Goal: Task Accomplishment & Management: Use online tool/utility

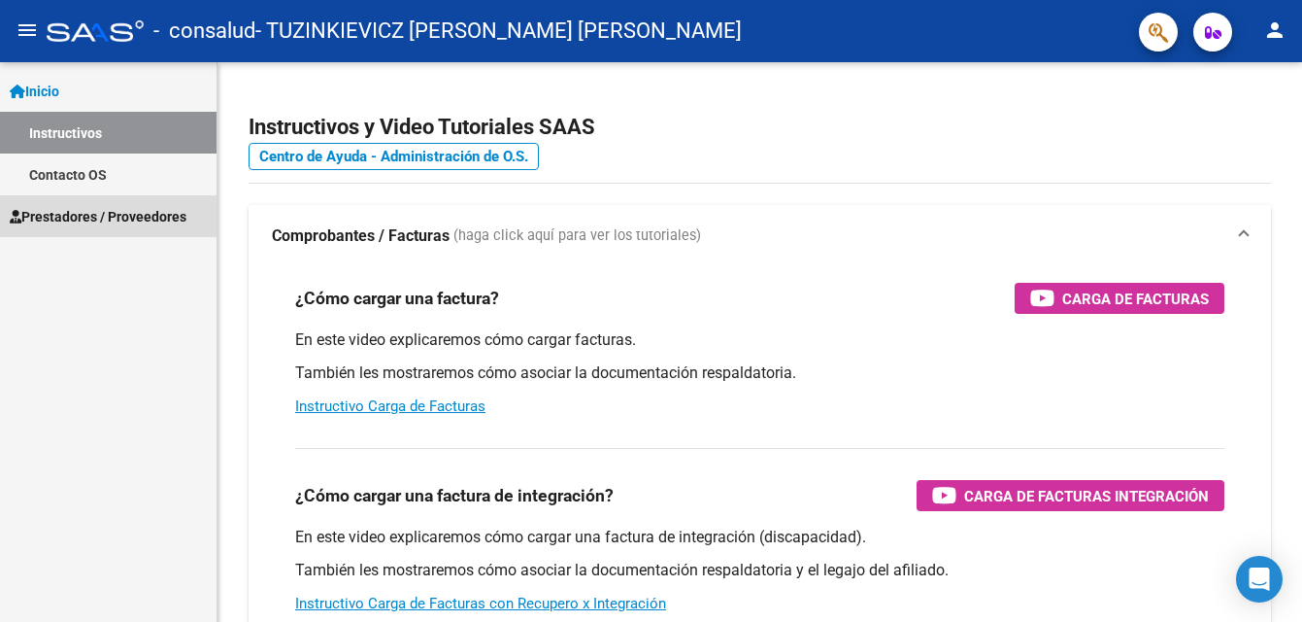
click at [82, 215] on span "Prestadores / Proveedores" at bounding box center [98, 216] width 177 height 21
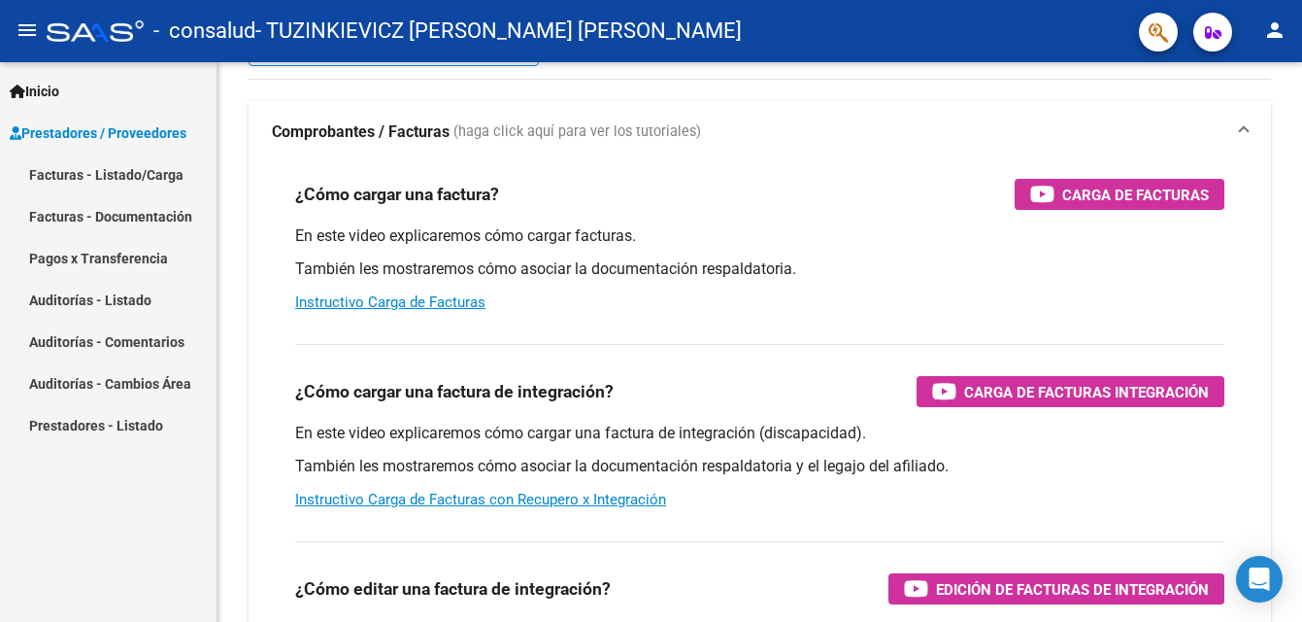
scroll to position [97, 0]
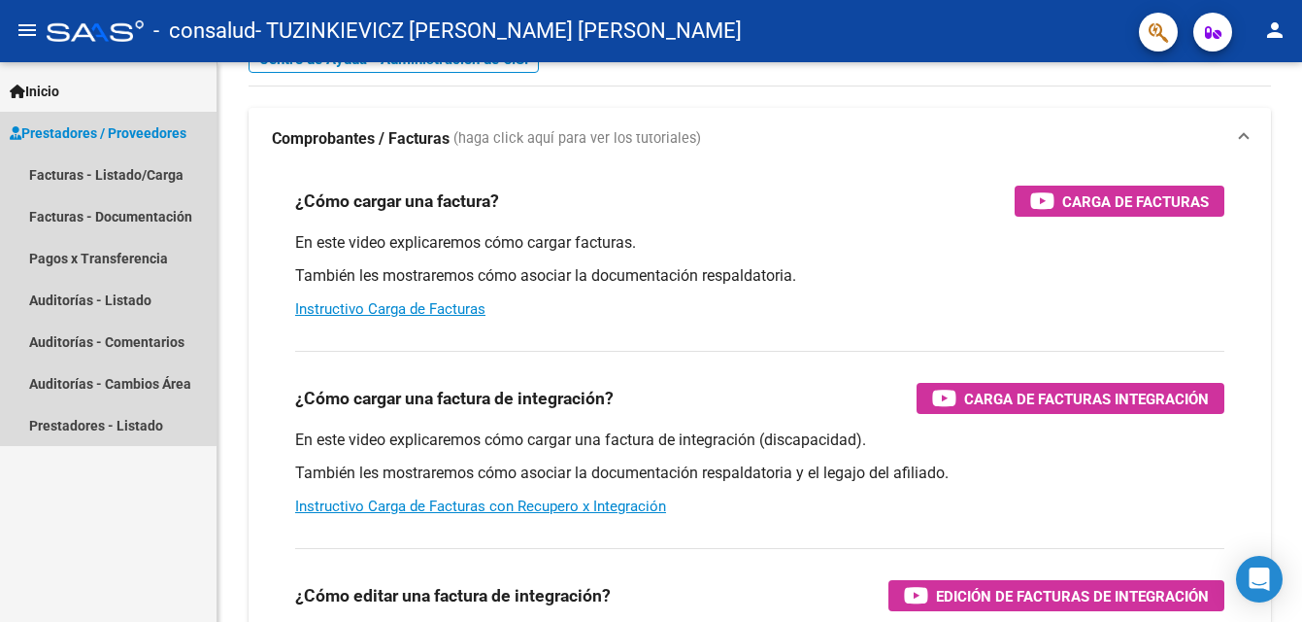
click at [62, 133] on span "Prestadores / Proveedores" at bounding box center [98, 132] width 177 height 21
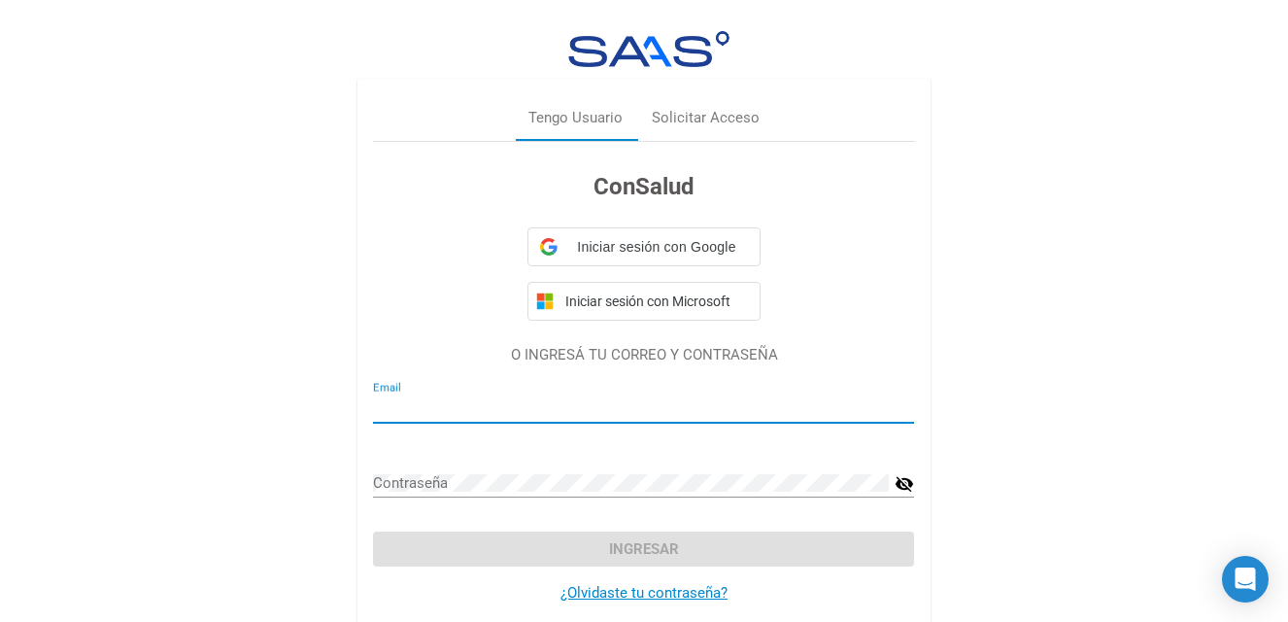
type input "[EMAIL_ADDRESS][DOMAIN_NAME]"
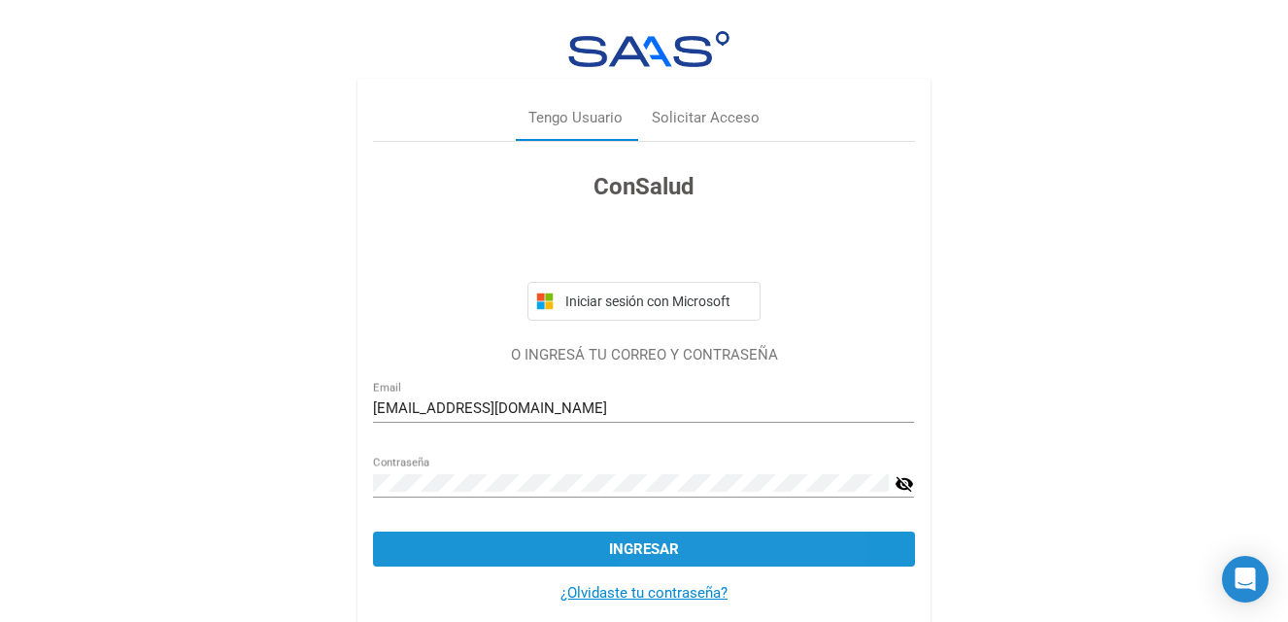
click at [683, 536] on button "Ingresar" at bounding box center [643, 548] width 541 height 35
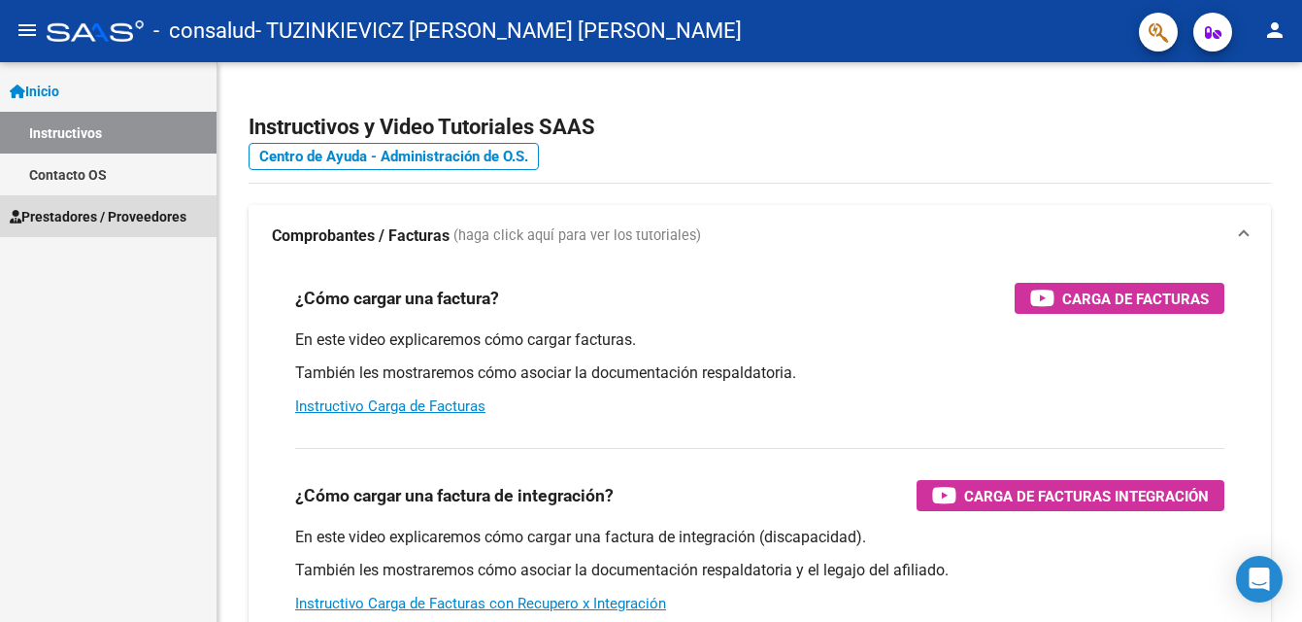
click at [134, 218] on span "Prestadores / Proveedores" at bounding box center [98, 216] width 177 height 21
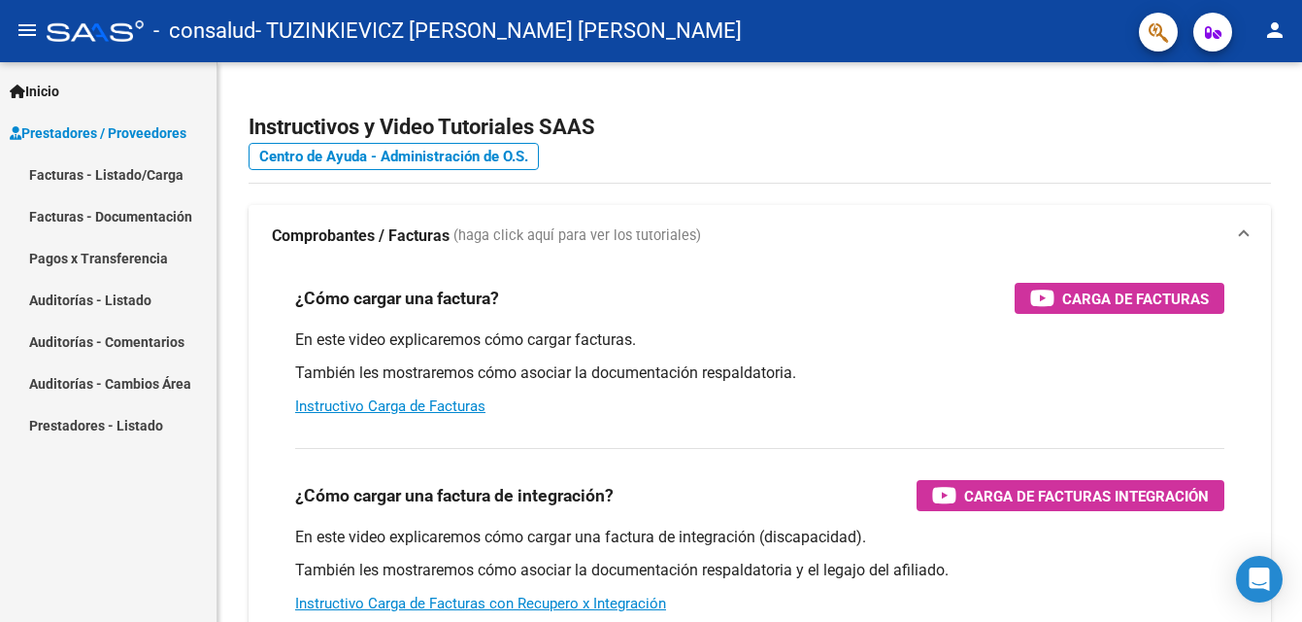
click at [118, 173] on link "Facturas - Listado/Carga" at bounding box center [108, 174] width 217 height 42
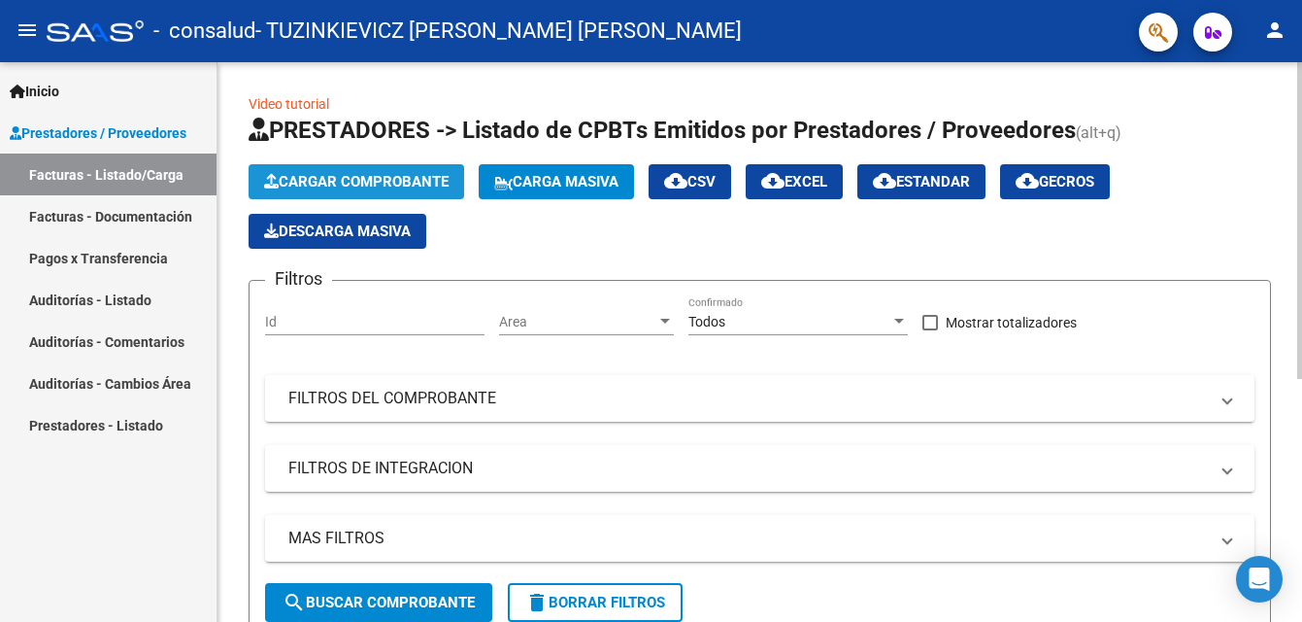
click at [346, 184] on span "Cargar Comprobante" at bounding box center [356, 181] width 185 height 17
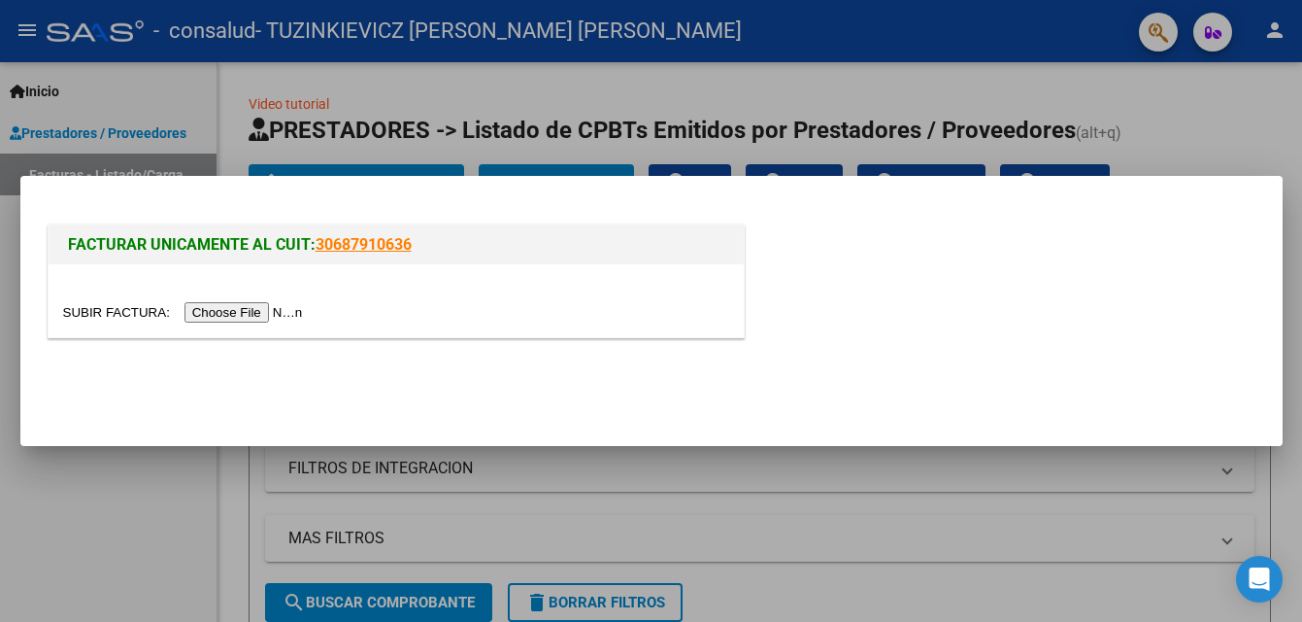
click at [279, 312] on input "file" at bounding box center [186, 312] width 246 height 20
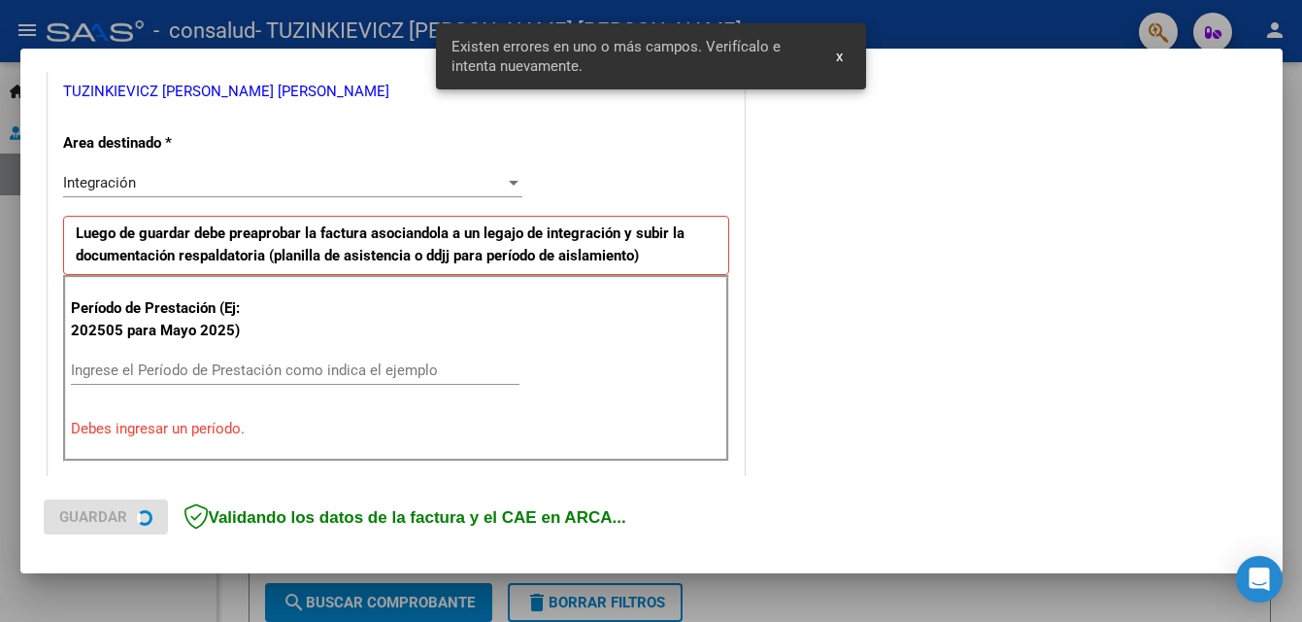
scroll to position [474, 0]
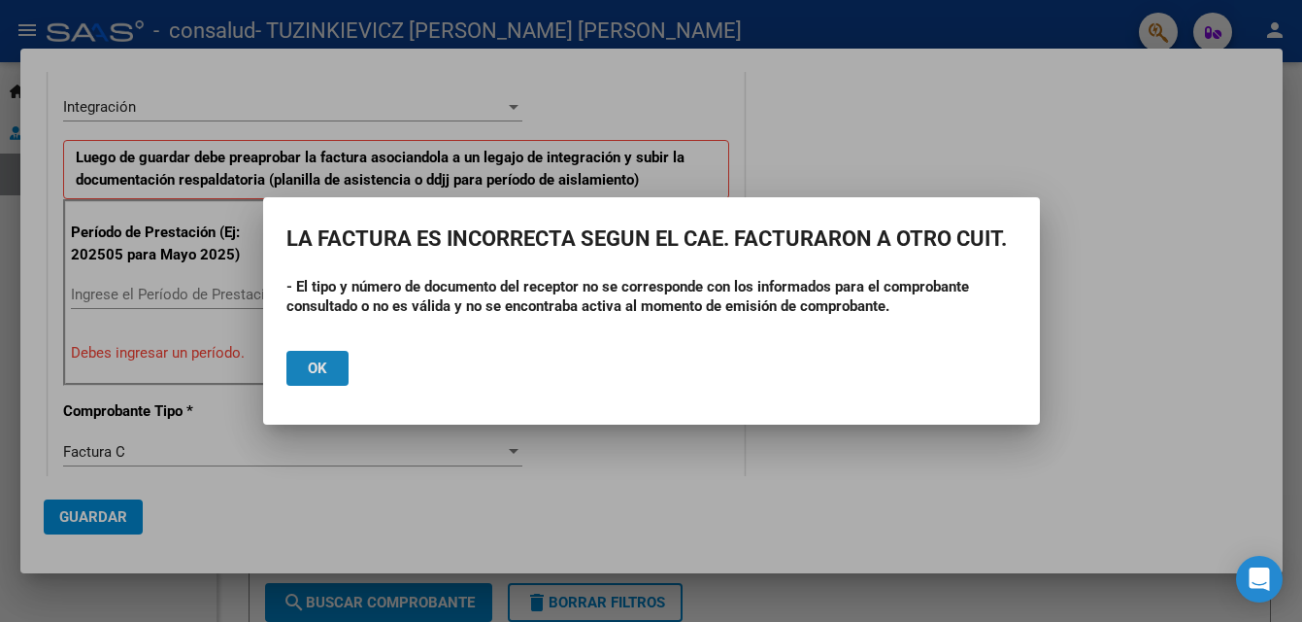
click at [305, 375] on button "Ok" at bounding box center [318, 368] width 62 height 35
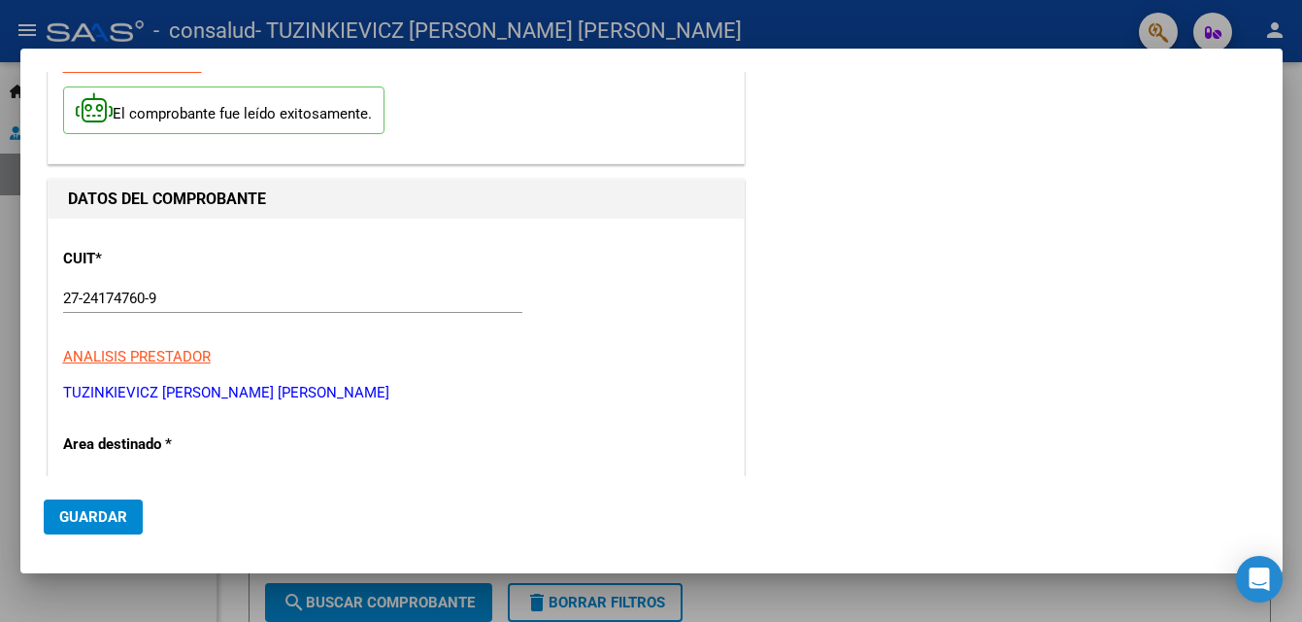
scroll to position [0, 0]
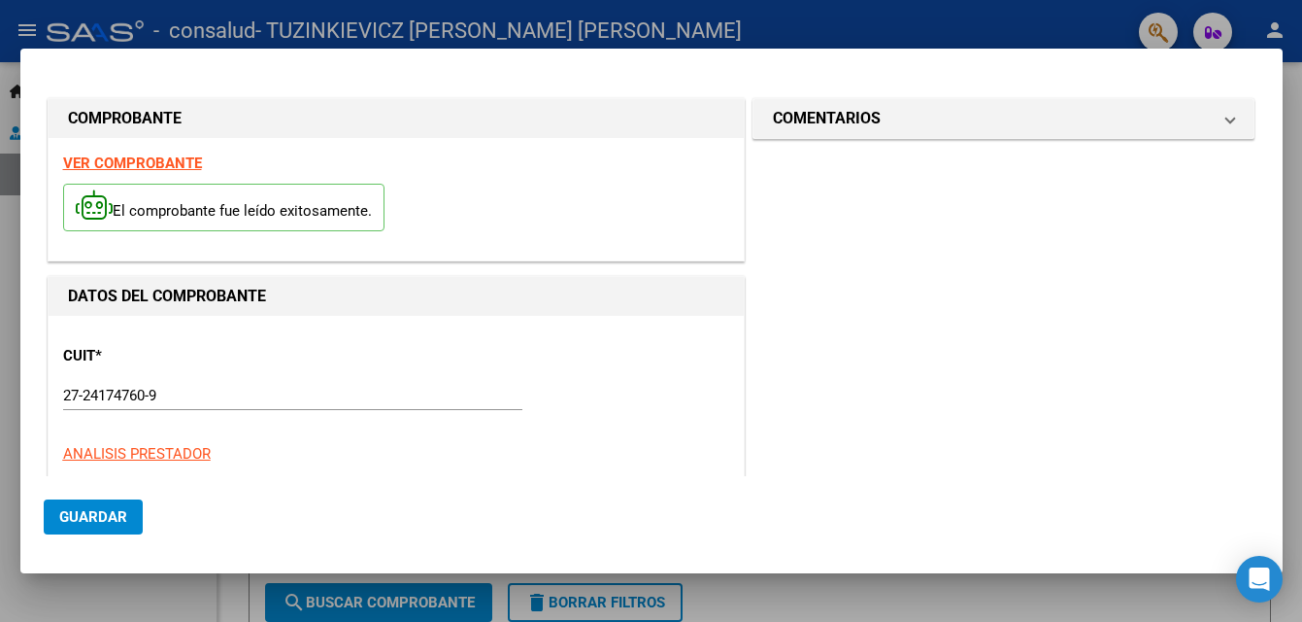
click at [135, 164] on strong "VER COMPROBANTE" at bounding box center [132, 162] width 139 height 17
click at [598, 609] on div at bounding box center [651, 311] width 1302 height 622
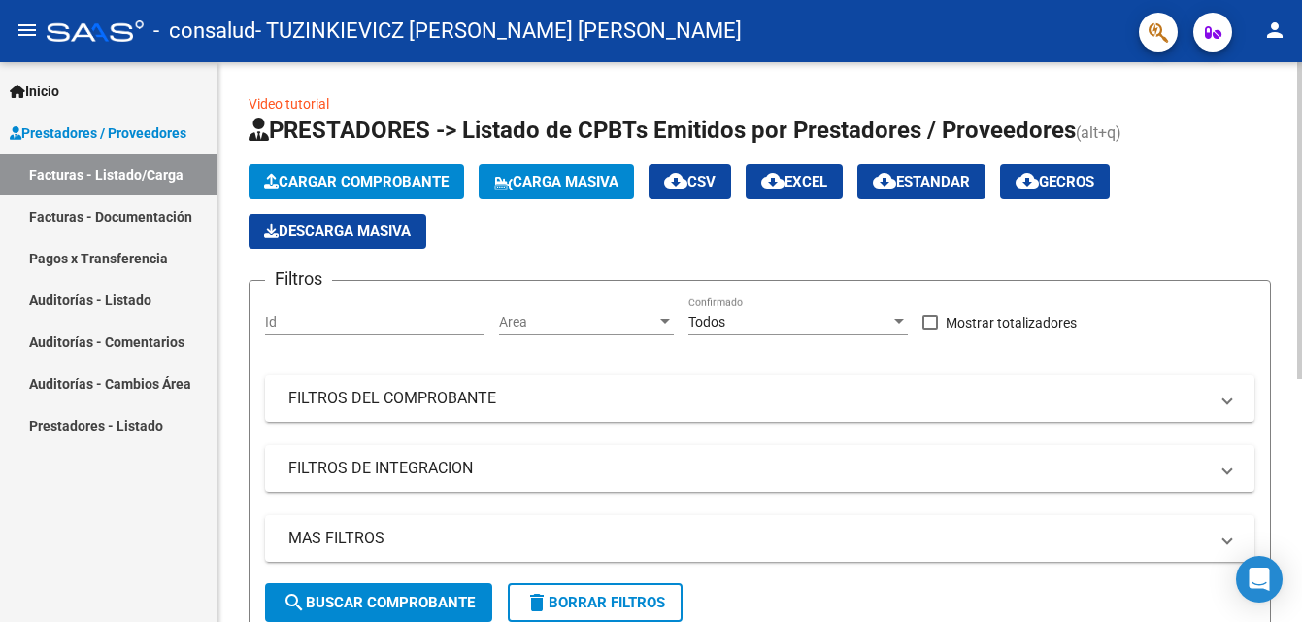
click at [363, 182] on span "Cargar Comprobante" at bounding box center [356, 181] width 185 height 17
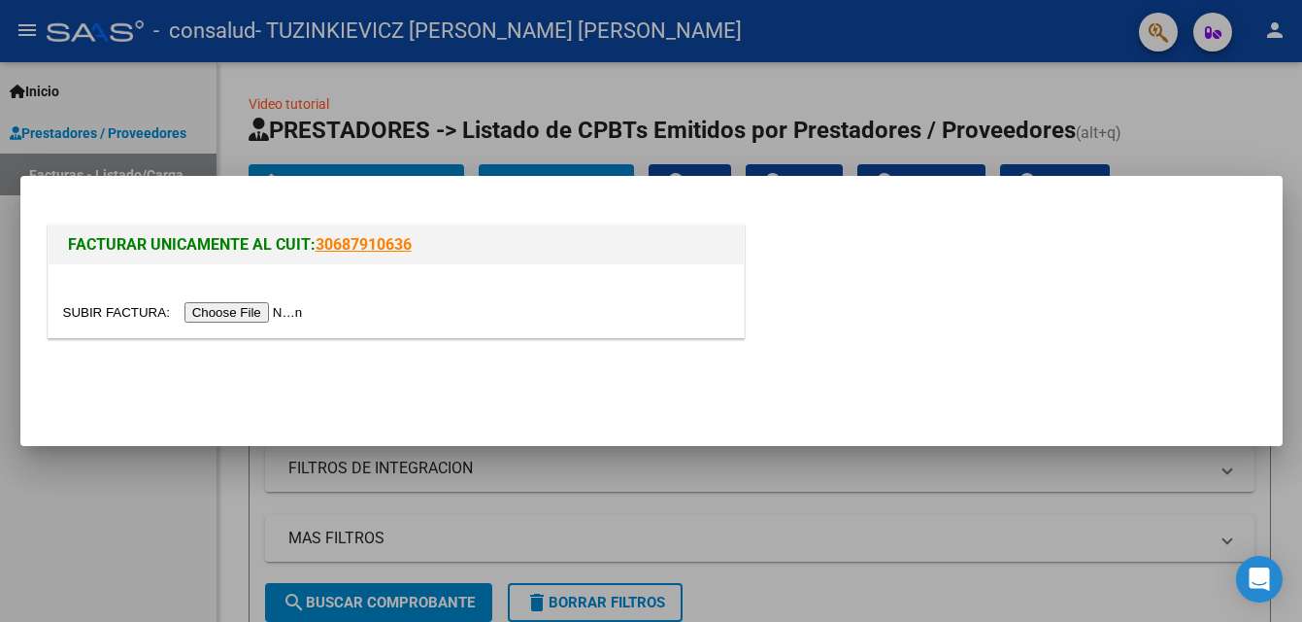
click at [254, 309] on input "file" at bounding box center [186, 312] width 246 height 20
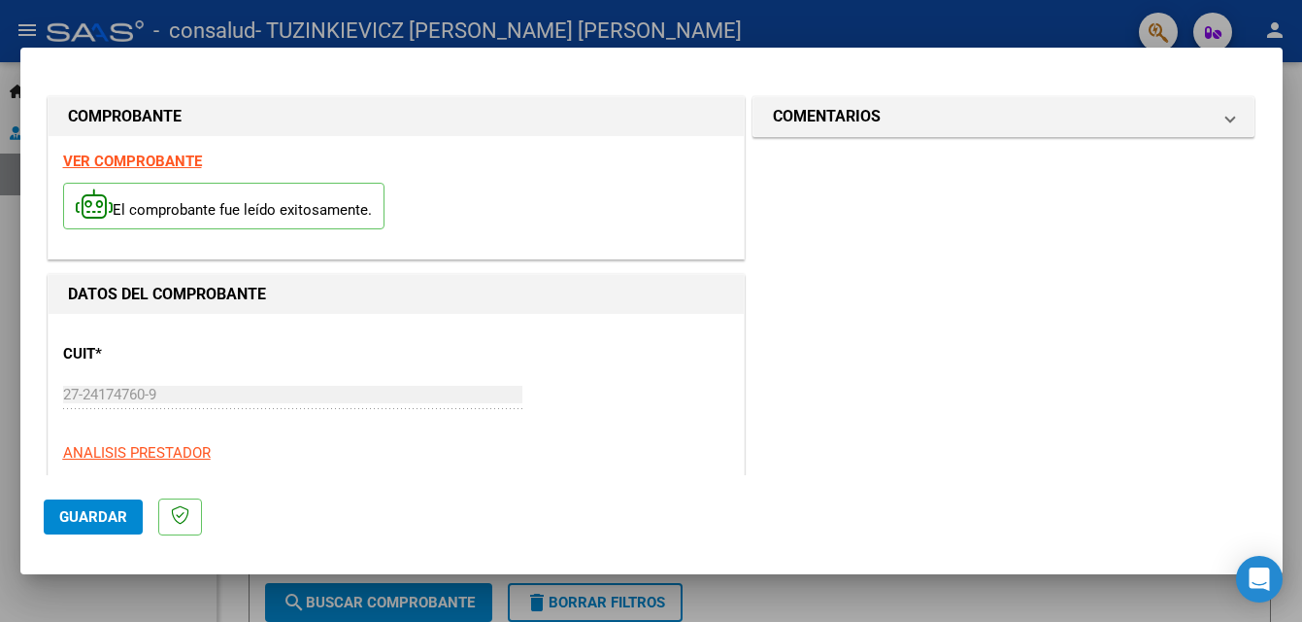
click at [577, 605] on div at bounding box center [651, 311] width 1302 height 622
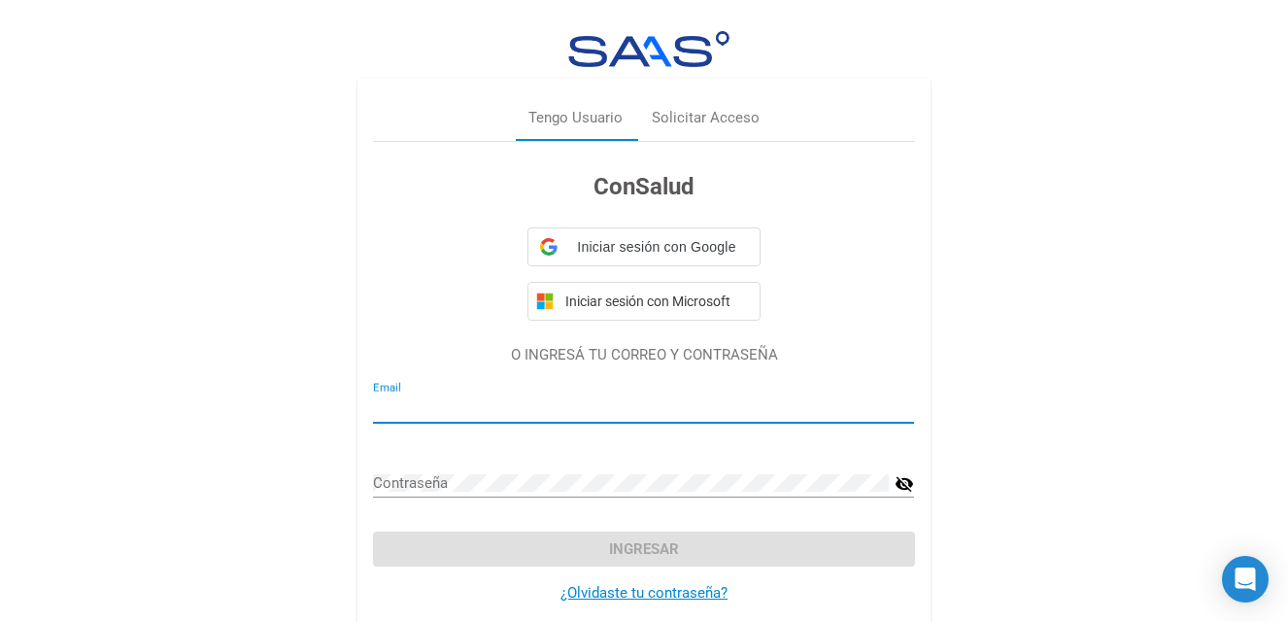
type input "[EMAIL_ADDRESS][DOMAIN_NAME]"
